Goal: Information Seeking & Learning: Find specific page/section

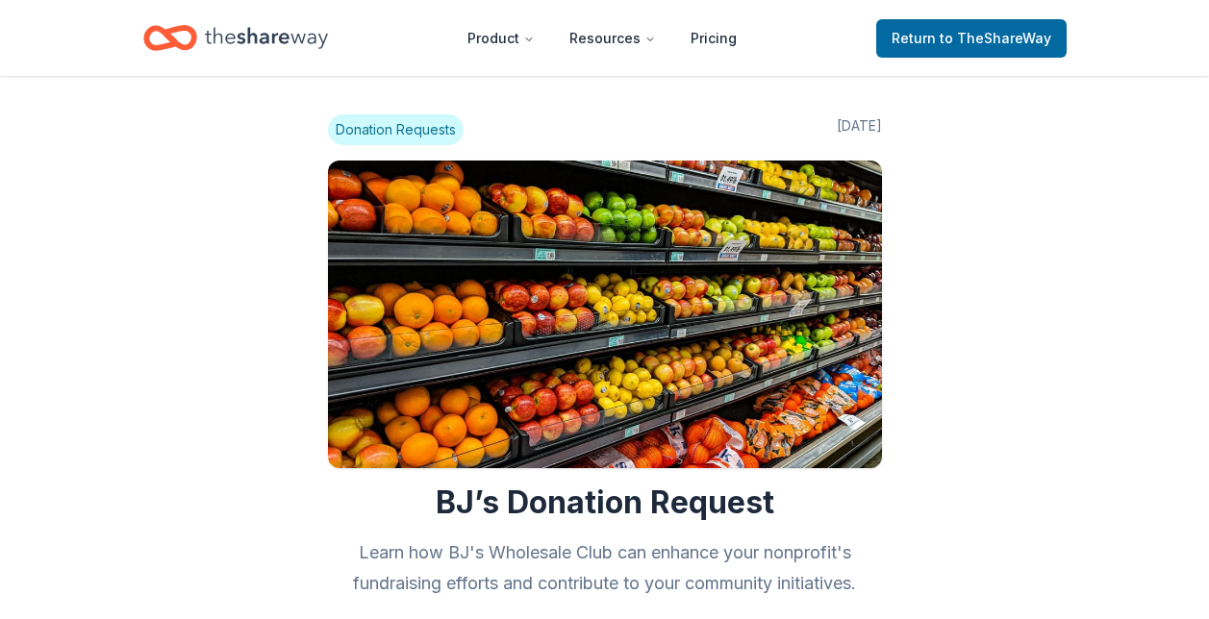
scroll to position [788, 0]
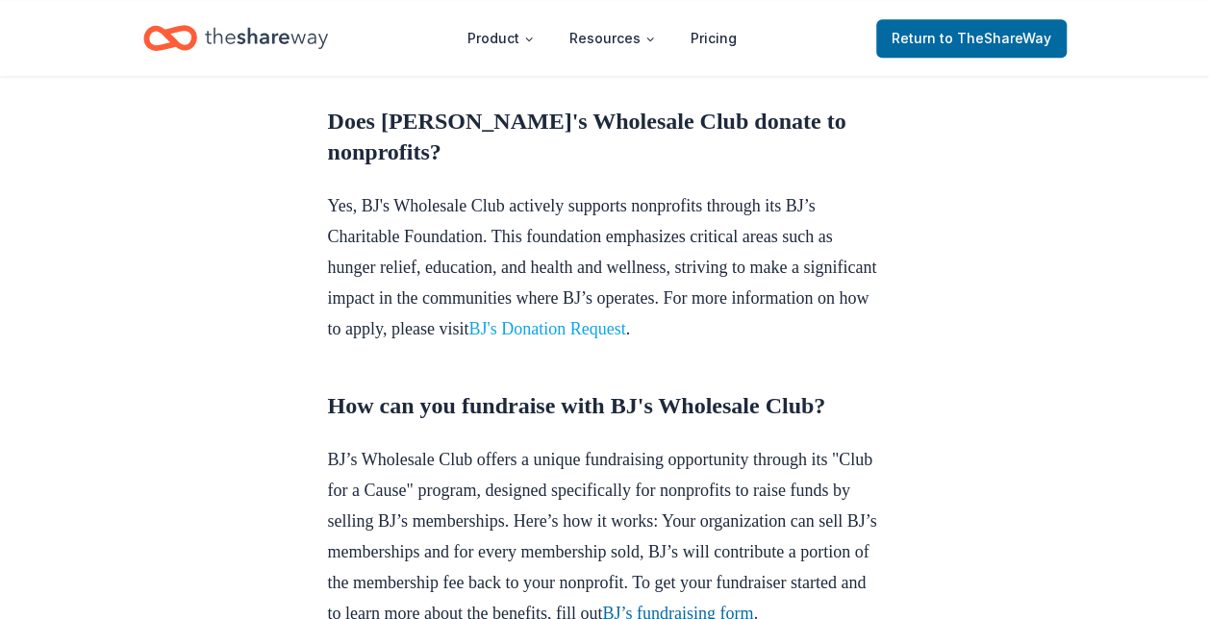
click at [625, 339] on link "BJ's Donation Request" at bounding box center [546, 328] width 157 height 19
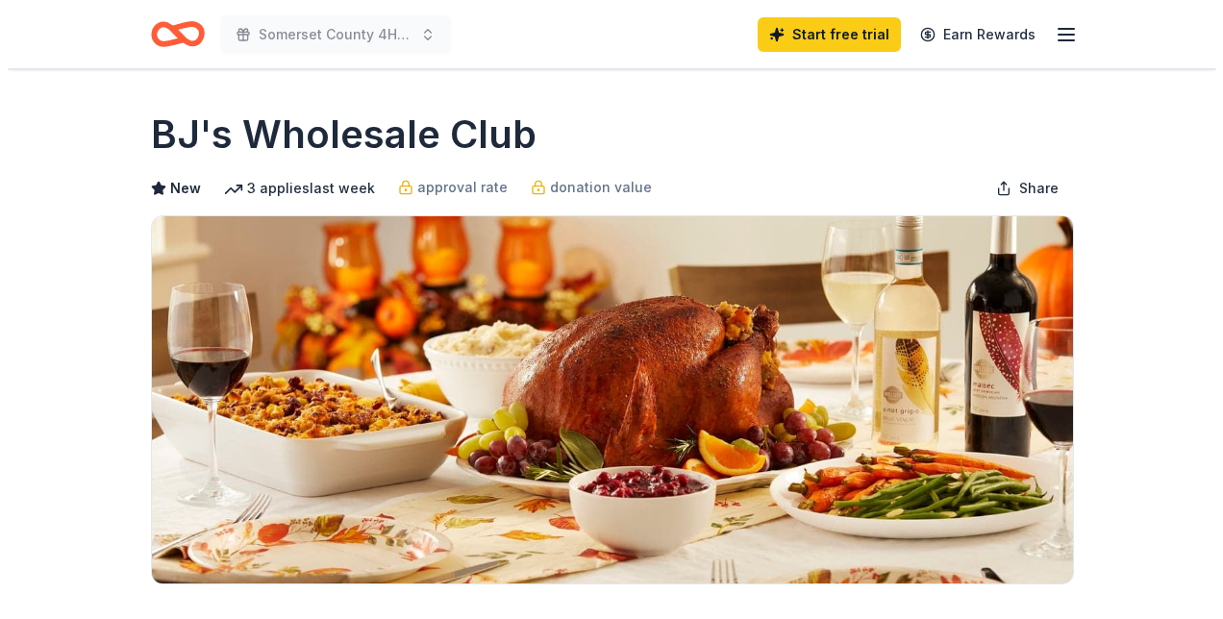
scroll to position [88, 0]
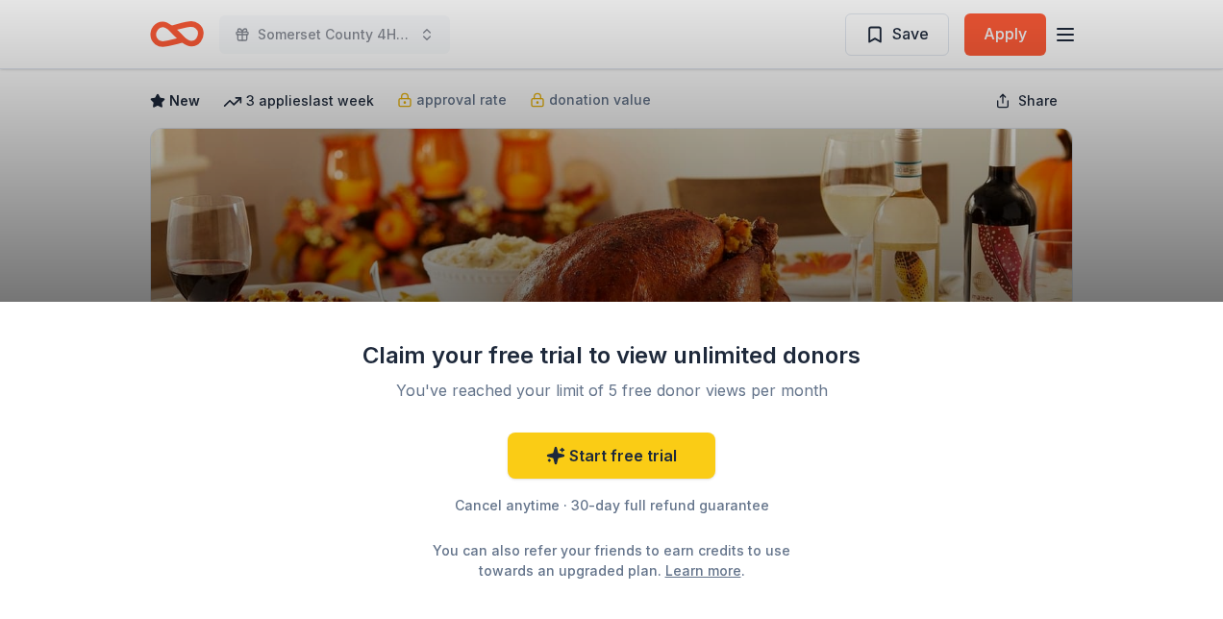
click at [1202, 191] on html "Somerset County 4H Association Annual Tricky Tray Save Apply Due [DATE] Share B…" at bounding box center [611, 221] width 1223 height 619
click at [472, 197] on div "Claim your free trial to view unlimited donors You've reached your limit of 5 f…" at bounding box center [611, 309] width 1223 height 619
click at [465, 163] on div "Claim your free trial to view unlimited donors You've reached your limit of 5 f…" at bounding box center [611, 309] width 1223 height 619
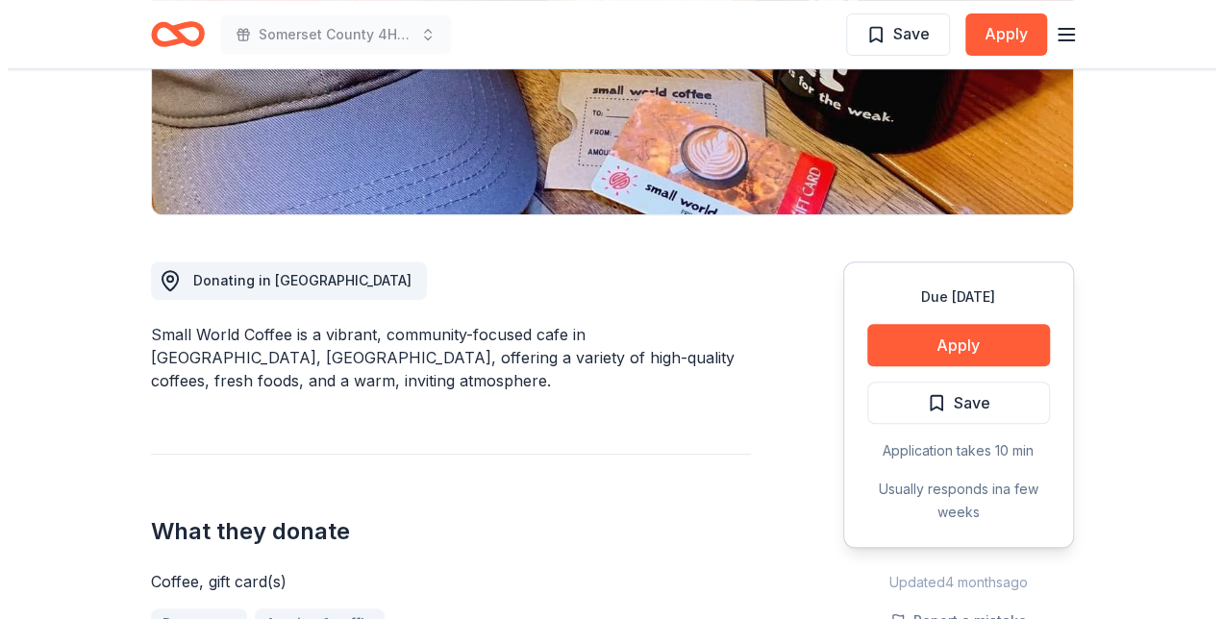
scroll to position [404, 0]
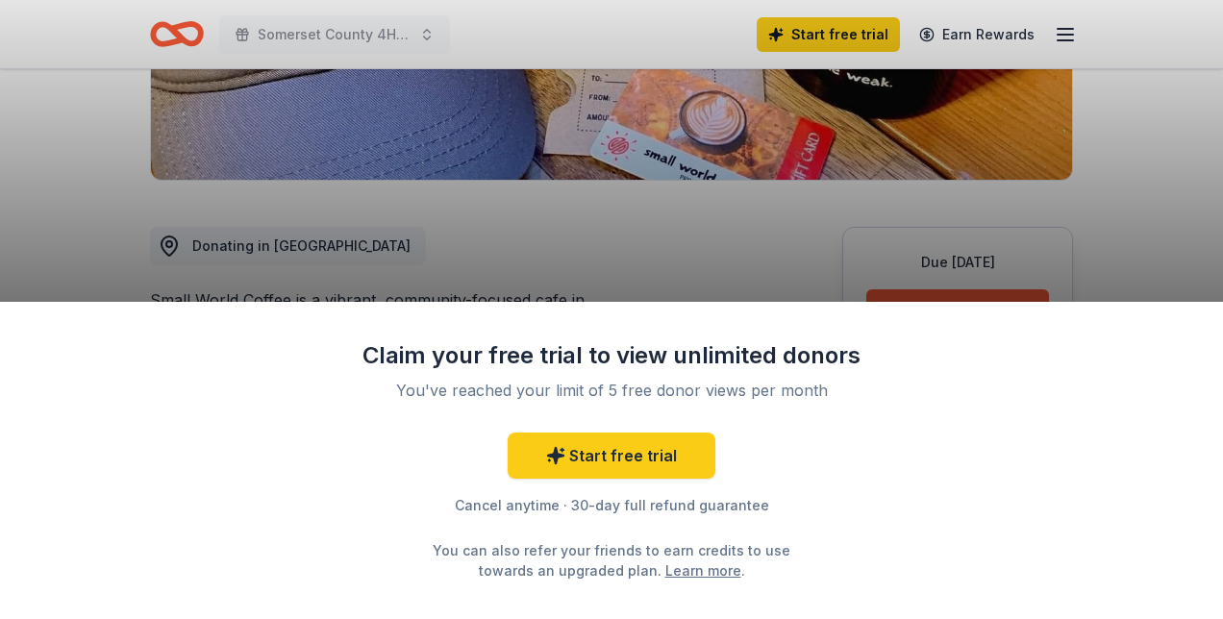
click at [896, 290] on div "Claim your free trial to view unlimited donors You've reached your limit of 5 f…" at bounding box center [611, 309] width 1223 height 619
